Goal: Transaction & Acquisition: Purchase product/service

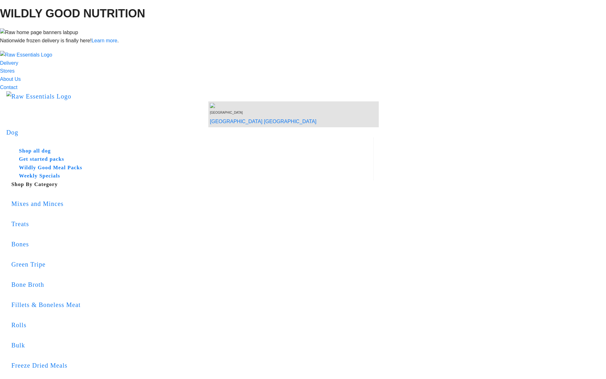
drag, startPoint x: 434, startPoint y: 275, endPoint x: 458, endPoint y: 275, distance: 23.7
copy div "Shipping:"
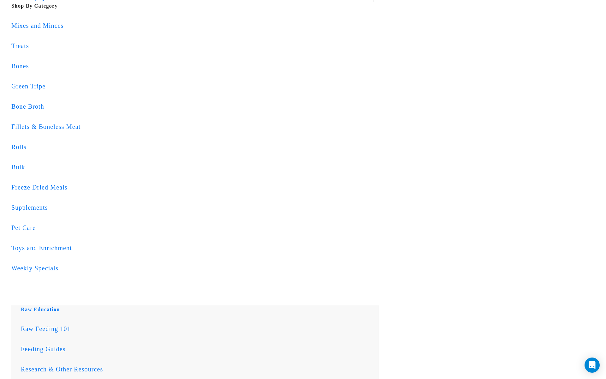
scroll to position [143, 0]
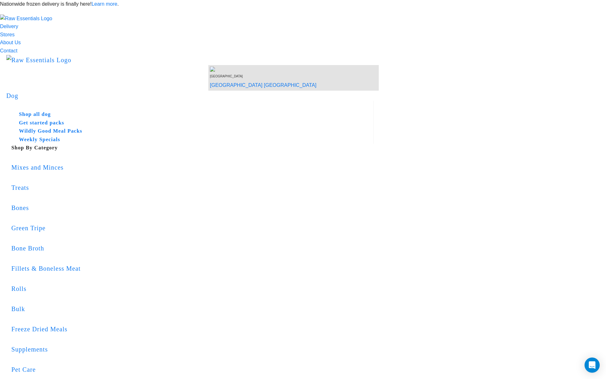
copy div "Order Review"
drag, startPoint x: 511, startPoint y: 202, endPoint x: 377, endPoint y: 115, distance: 160.5
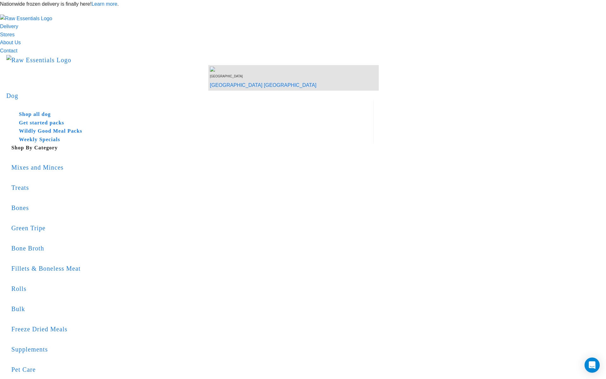
copy div "Items Freeze Dried Lamb Green Tripe Booster $9.90 Beef Green Tripe (Big Cubes) …"
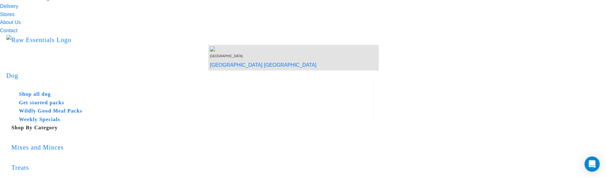
scroll to position [21, 0]
drag, startPoint x: 376, startPoint y: 82, endPoint x: 510, endPoint y: 129, distance: 142.4
copy div "Order Review Items Freeze Dried Lamb Green Tripe Booster $9.90 Beef Green Tripe…"
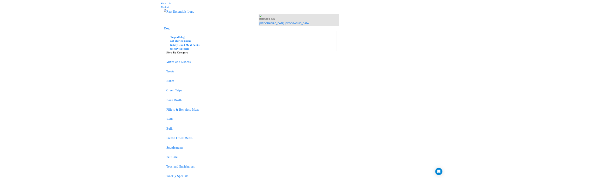
scroll to position [0, 0]
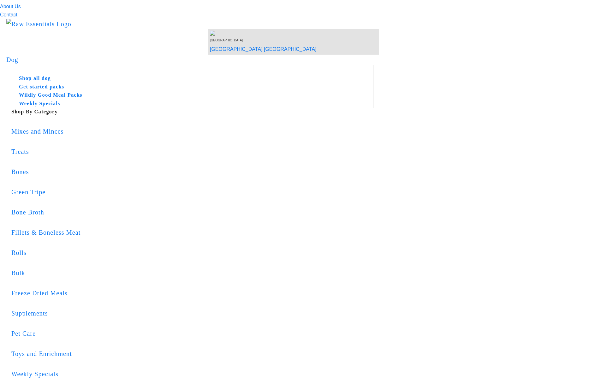
scroll to position [52, 0]
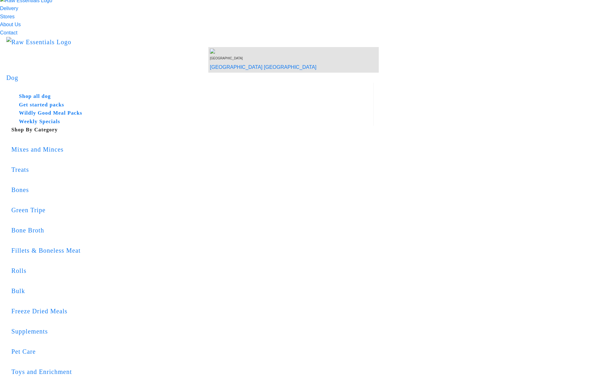
scroll to position [19, 0]
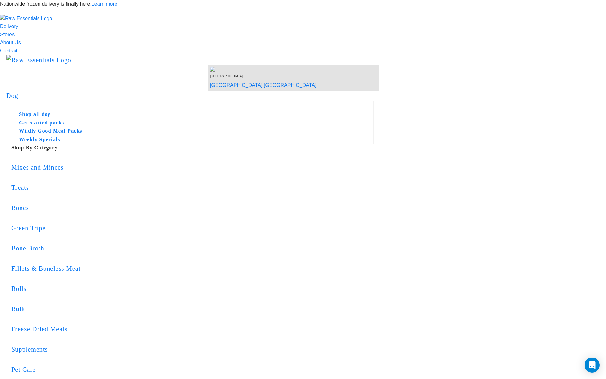
radio input "true"
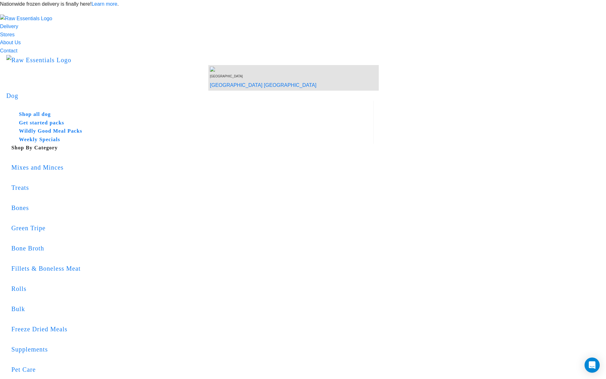
copy div "Order Review"
